Goal: Find specific page/section: Find specific page/section

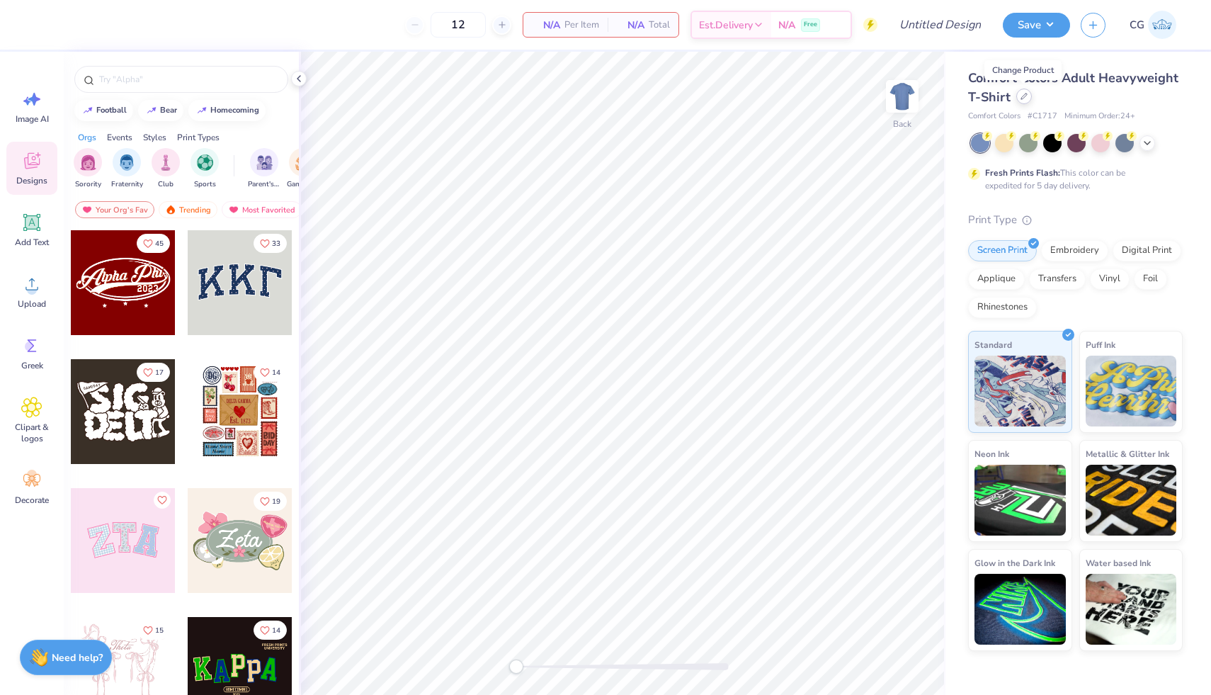
click at [1021, 100] on div at bounding box center [1025, 97] width 16 height 16
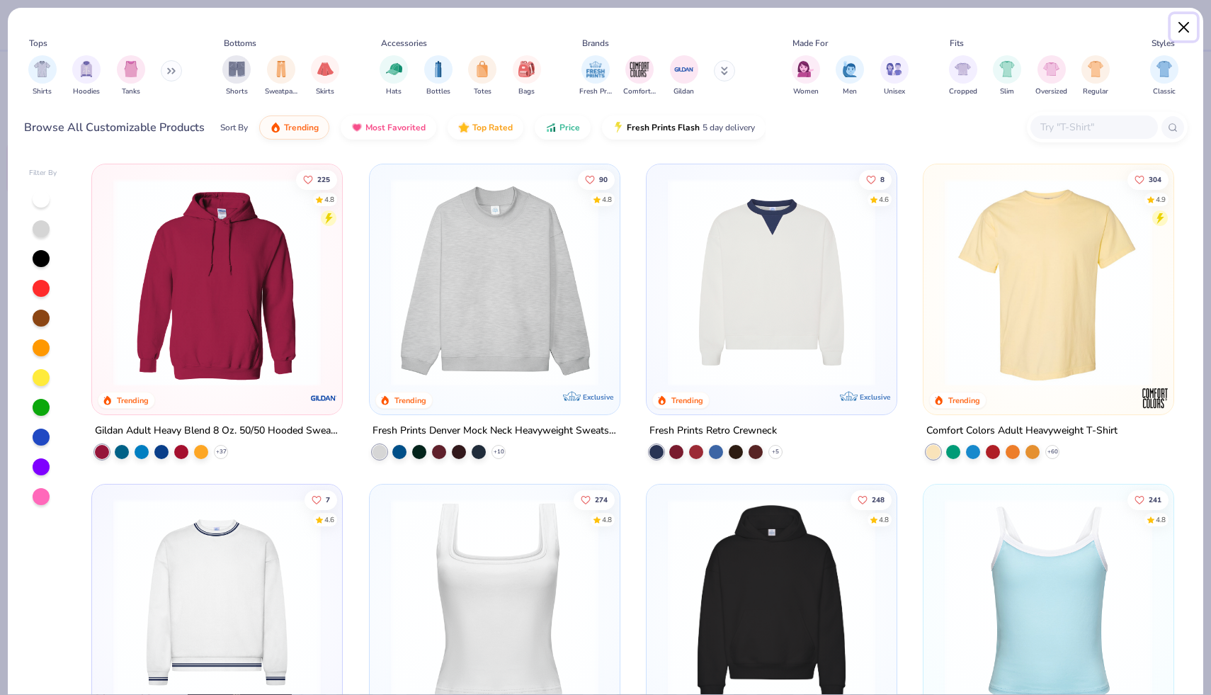
click at [1182, 28] on button "Close" at bounding box center [1184, 27] width 27 height 27
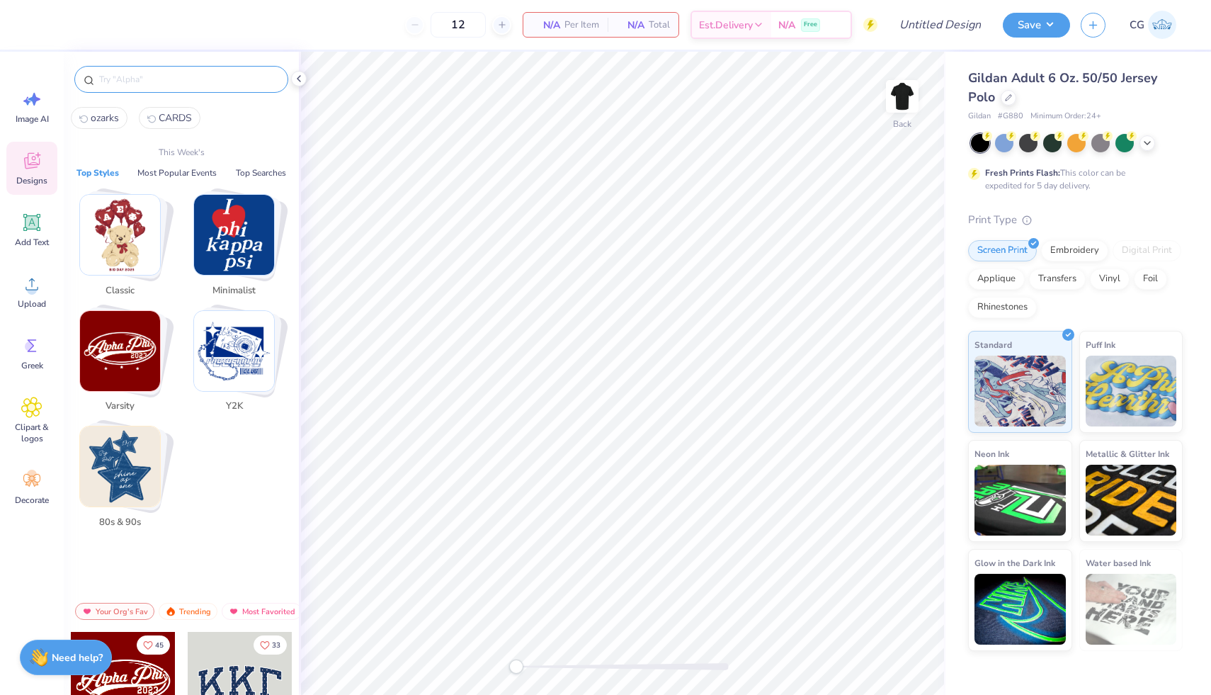
click at [175, 78] on input "text" at bounding box center [188, 79] width 181 height 14
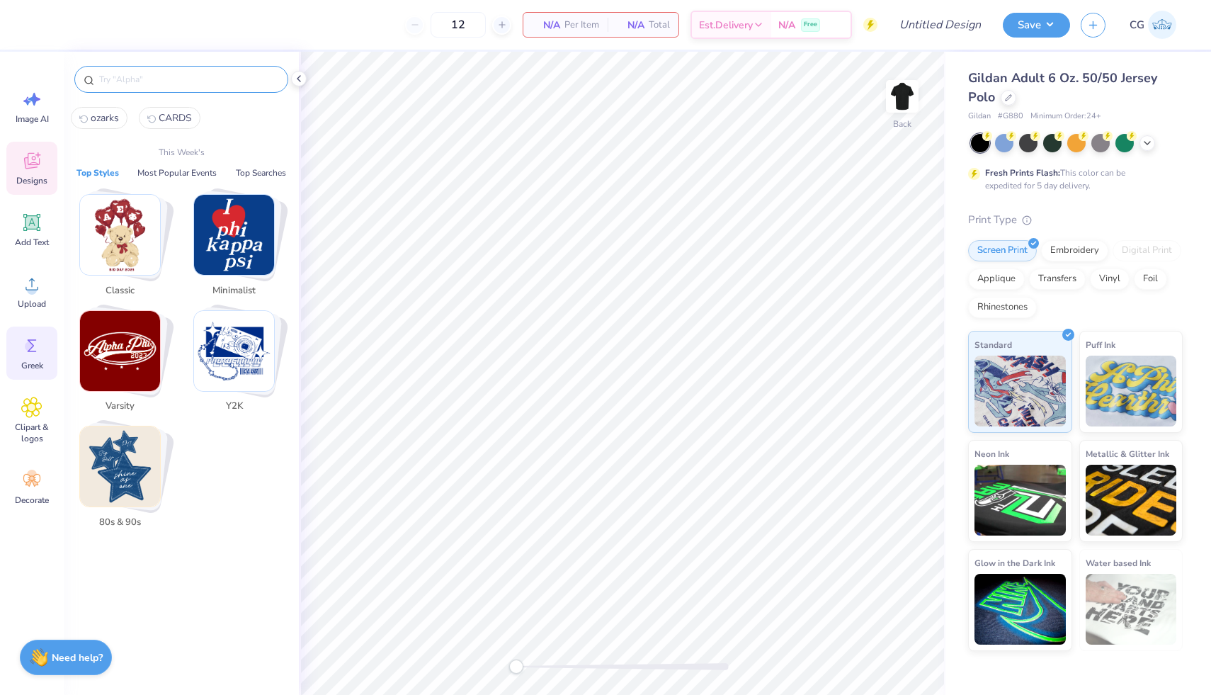
click at [19, 363] on div "Greek" at bounding box center [31, 353] width 51 height 53
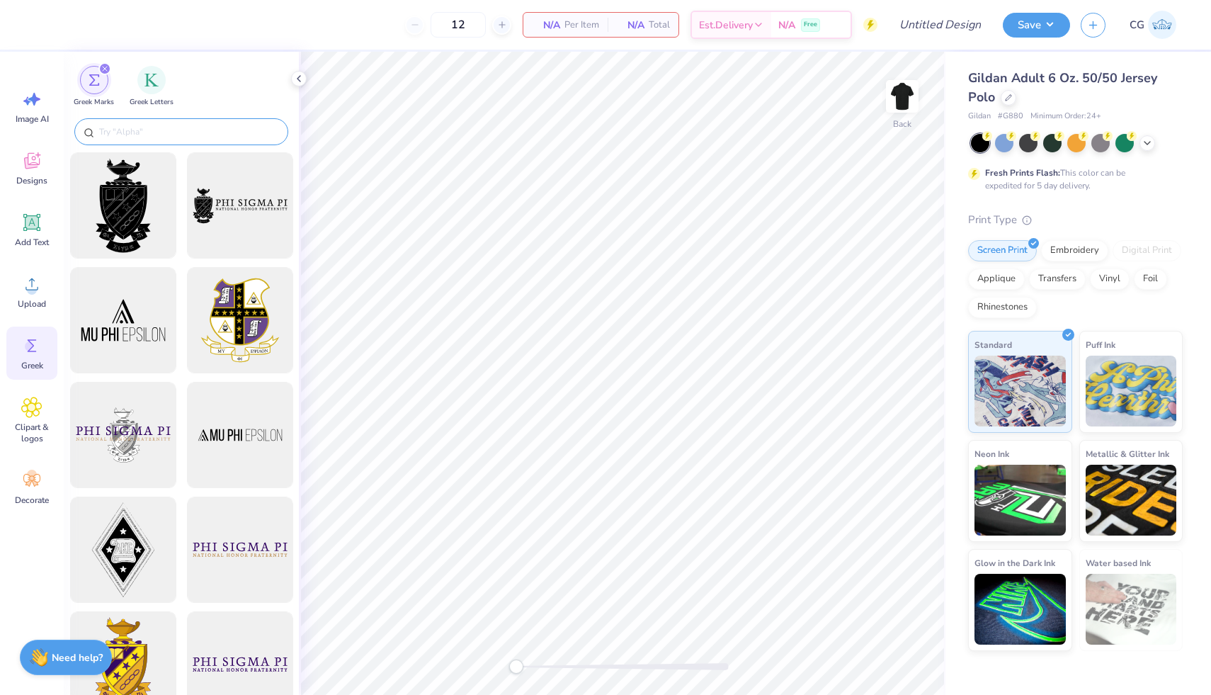
click at [175, 125] on input "text" at bounding box center [188, 132] width 181 height 14
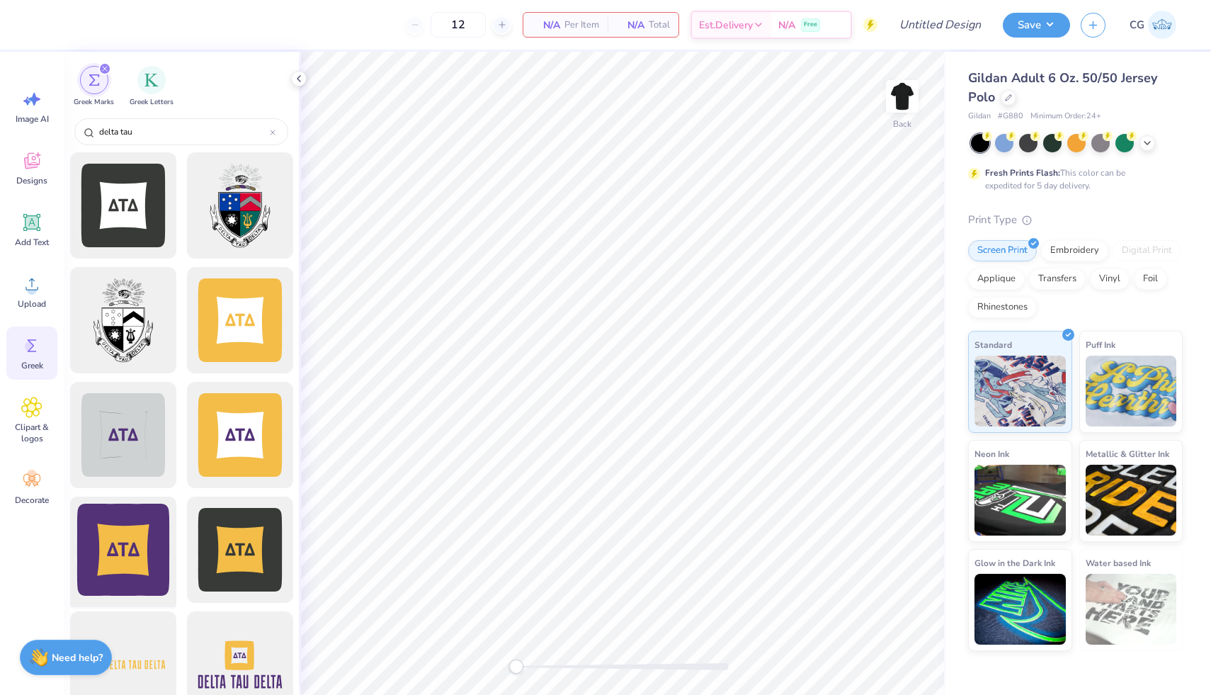
type input "delta tau"
click at [139, 548] on div at bounding box center [122, 550] width 117 height 117
